Goal: Navigation & Orientation: Find specific page/section

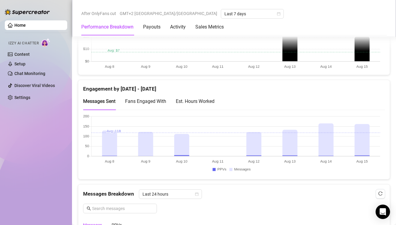
scroll to position [360, 0]
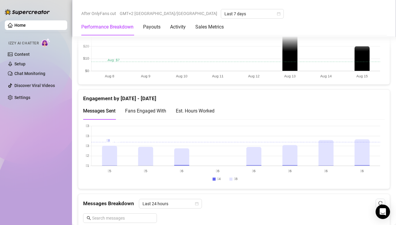
scroll to position [360, 0]
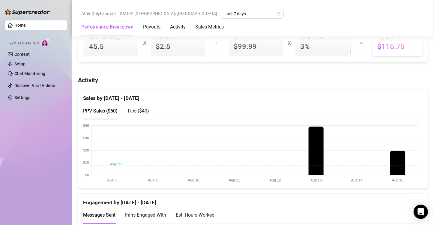
scroll to position [330, 0]
